Goal: Check status

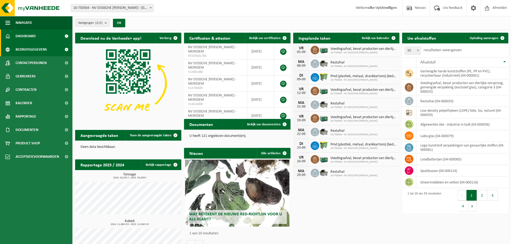
click at [31, 49] on span "Bedrijfsgegevens" at bounding box center [31, 49] width 31 height 13
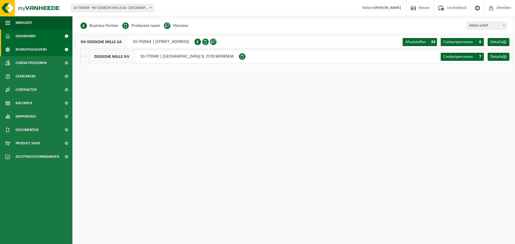
click at [27, 35] on span "Dashboard" at bounding box center [26, 35] width 20 height 13
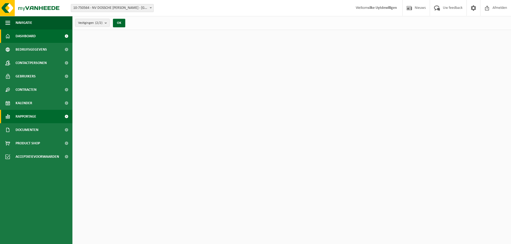
click at [32, 119] on span "Rapportage" at bounding box center [26, 116] width 21 height 13
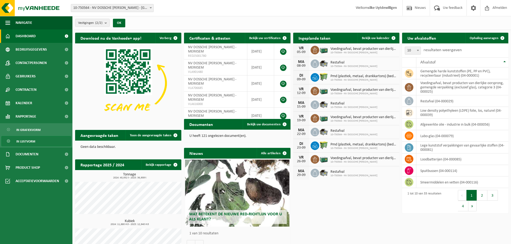
click at [28, 142] on span "In lijstvorm" at bounding box center [25, 141] width 19 height 10
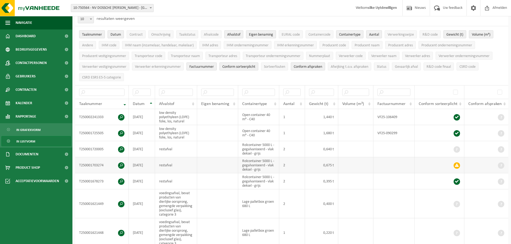
scroll to position [80, 0]
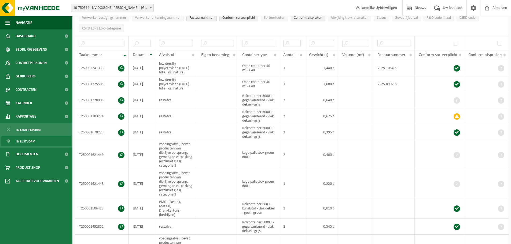
click at [146, 53] on div "Datum" at bounding box center [140, 55] width 15 height 4
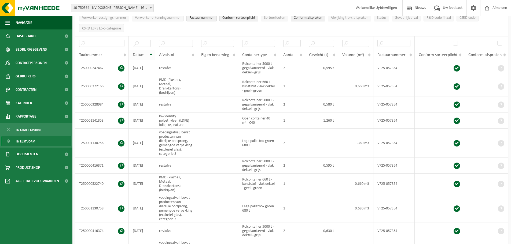
click at [153, 53] on th "Datum" at bounding box center [142, 55] width 26 height 10
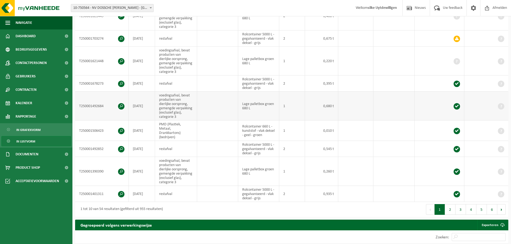
scroll to position [161, 0]
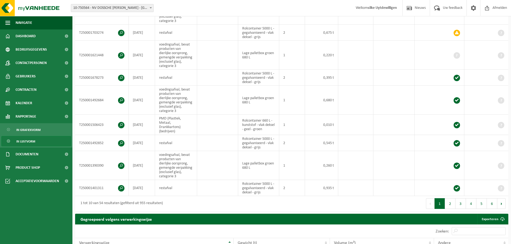
click at [500, 201] on button "Volgende" at bounding box center [501, 203] width 8 height 11
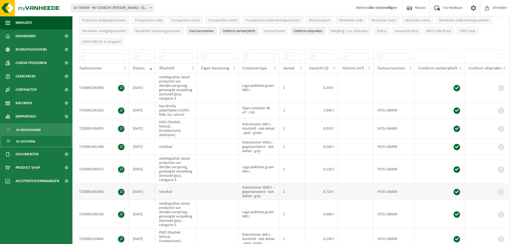
scroll to position [0, 0]
